Goal: Task Accomplishment & Management: Use online tool/utility

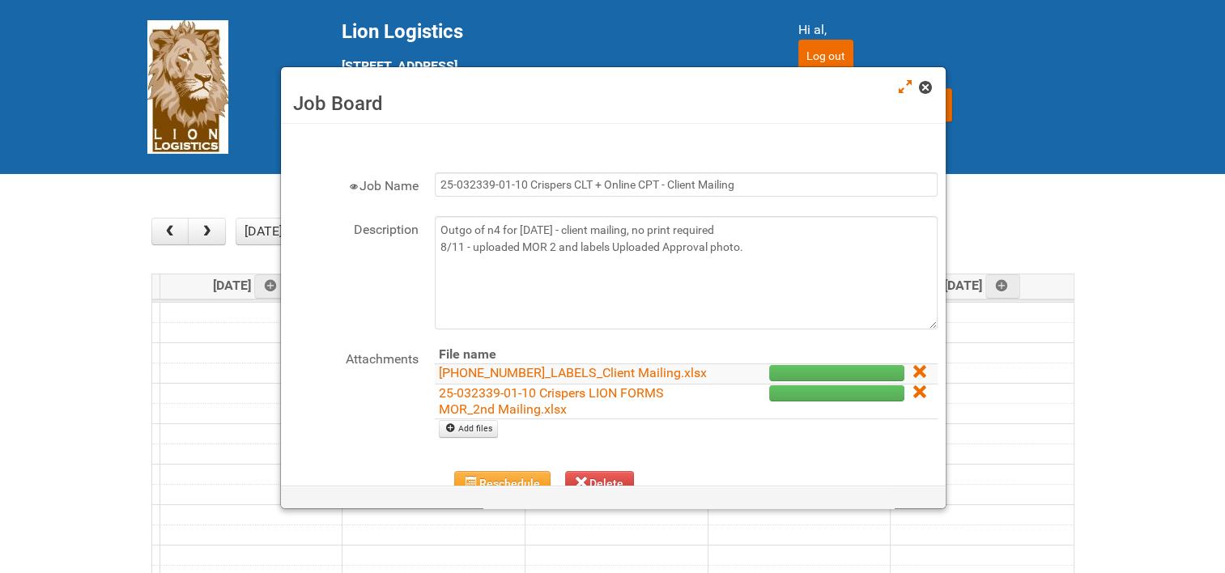
click at [926, 86] on span at bounding box center [924, 87] width 11 height 11
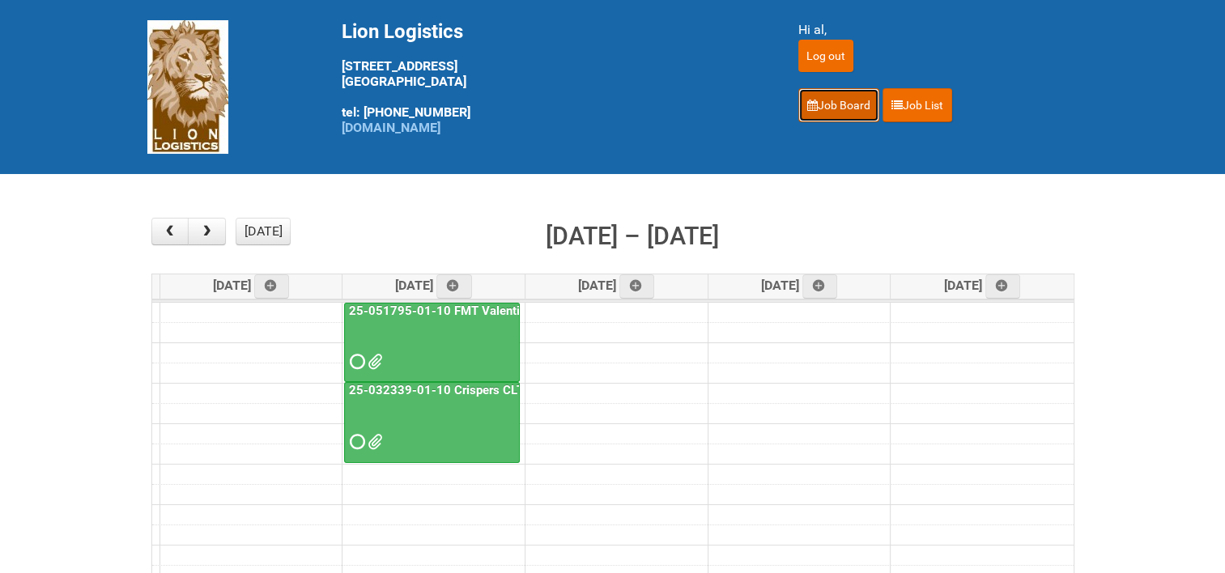
click at [846, 106] on link "Job Board" at bounding box center [839, 105] width 81 height 34
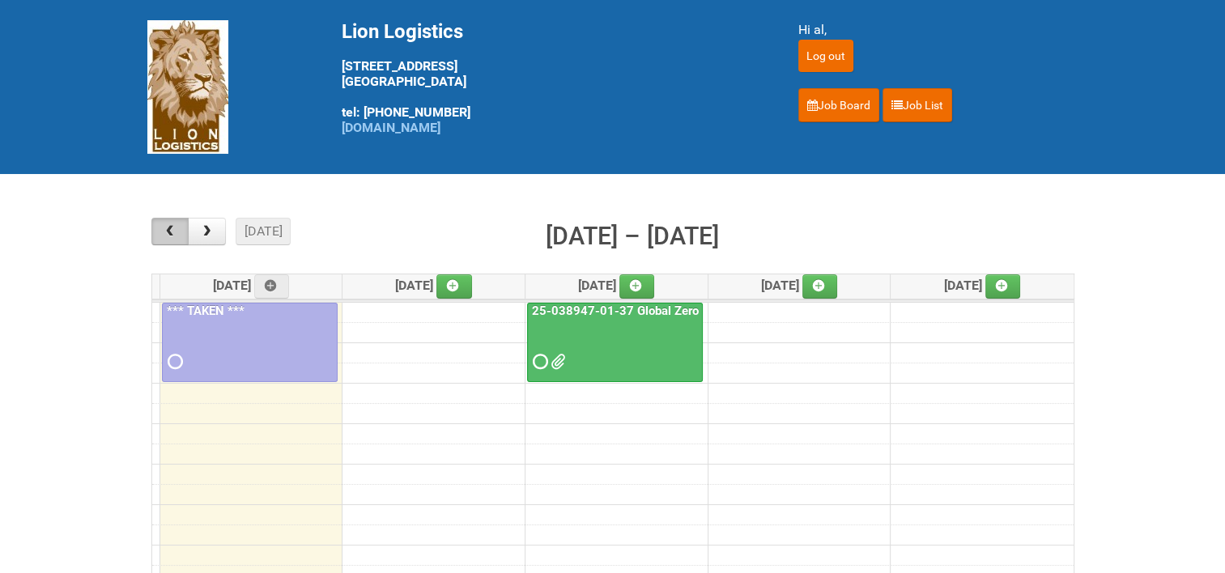
click at [164, 225] on span "button" at bounding box center [169, 231] width 15 height 13
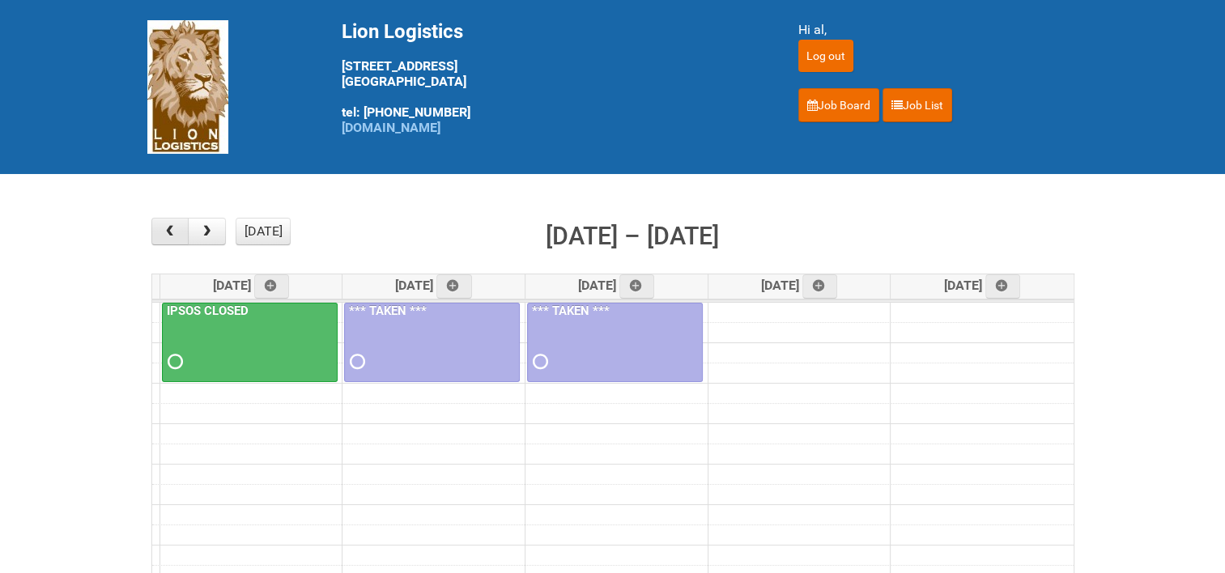
click at [164, 225] on span "button" at bounding box center [169, 231] width 15 height 13
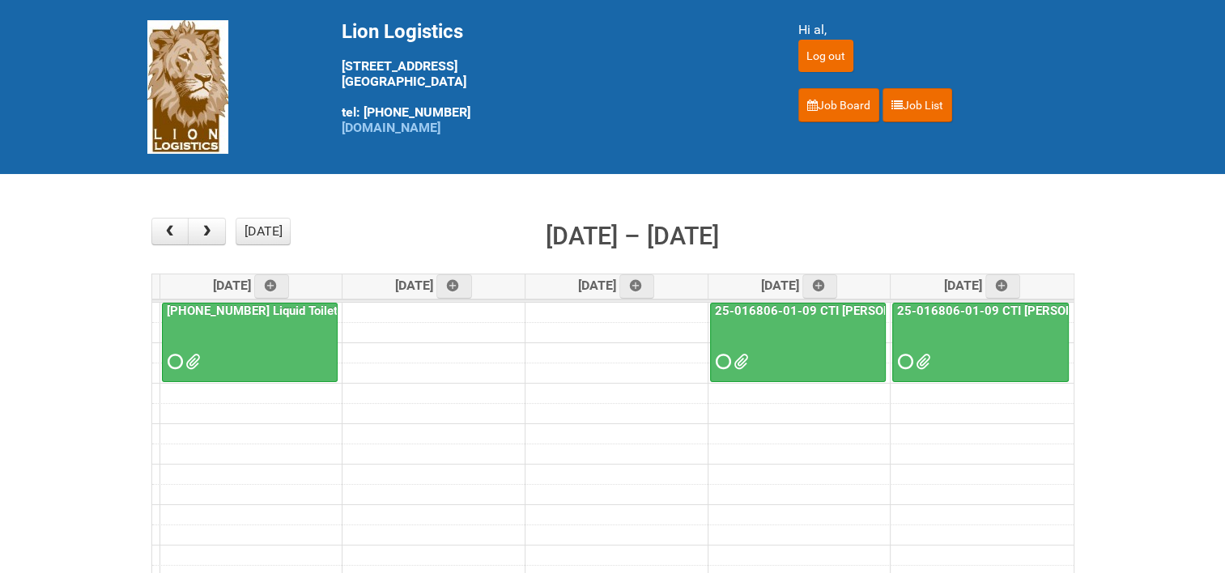
click at [268, 309] on link "24-096164-01 Liquid Toilet Bowl Cleaner - Mailing 2" at bounding box center [321, 311] width 314 height 15
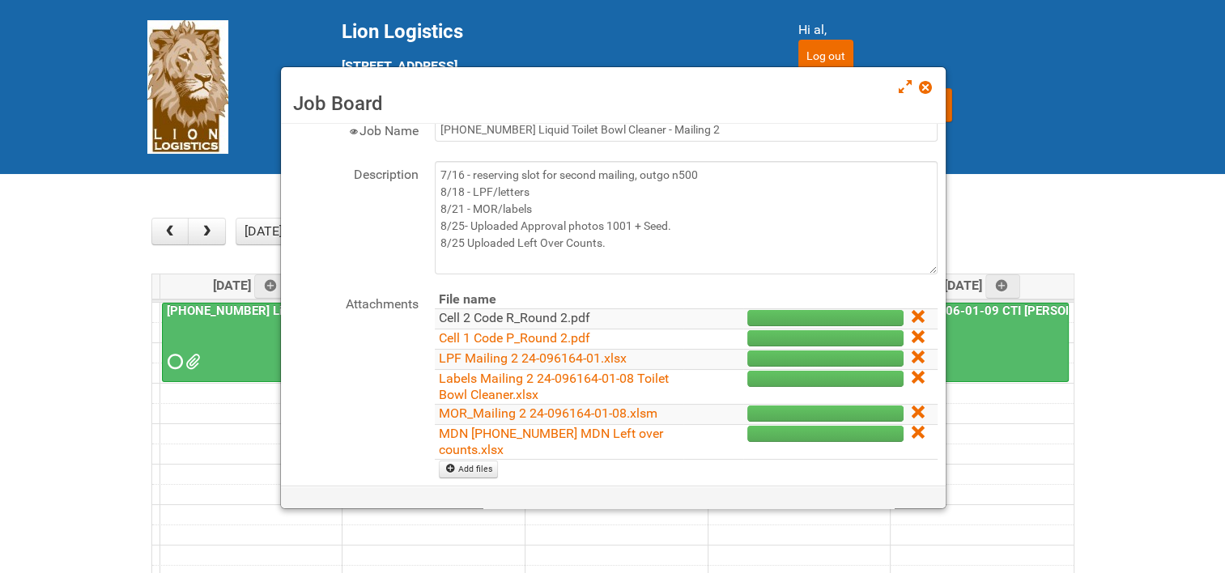
scroll to position [81, 0]
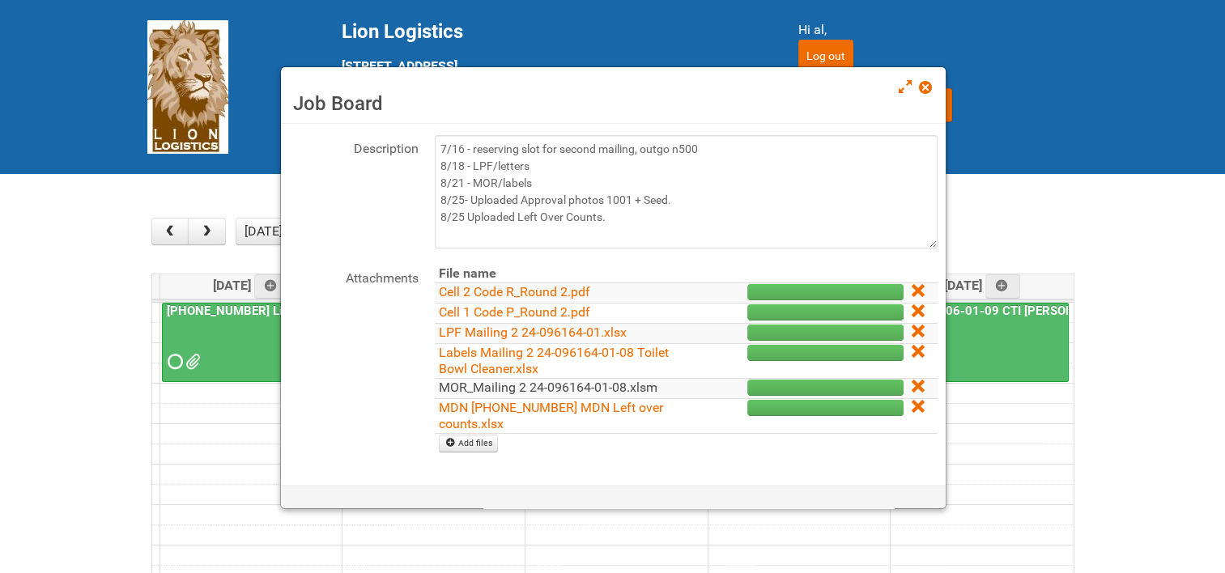
click at [477, 386] on link "MOR_Mailing 2 24-096164-01-08.xlsm" at bounding box center [548, 387] width 219 height 15
click at [927, 91] on span at bounding box center [924, 87] width 11 height 11
